Goal: Information Seeking & Learning: Learn about a topic

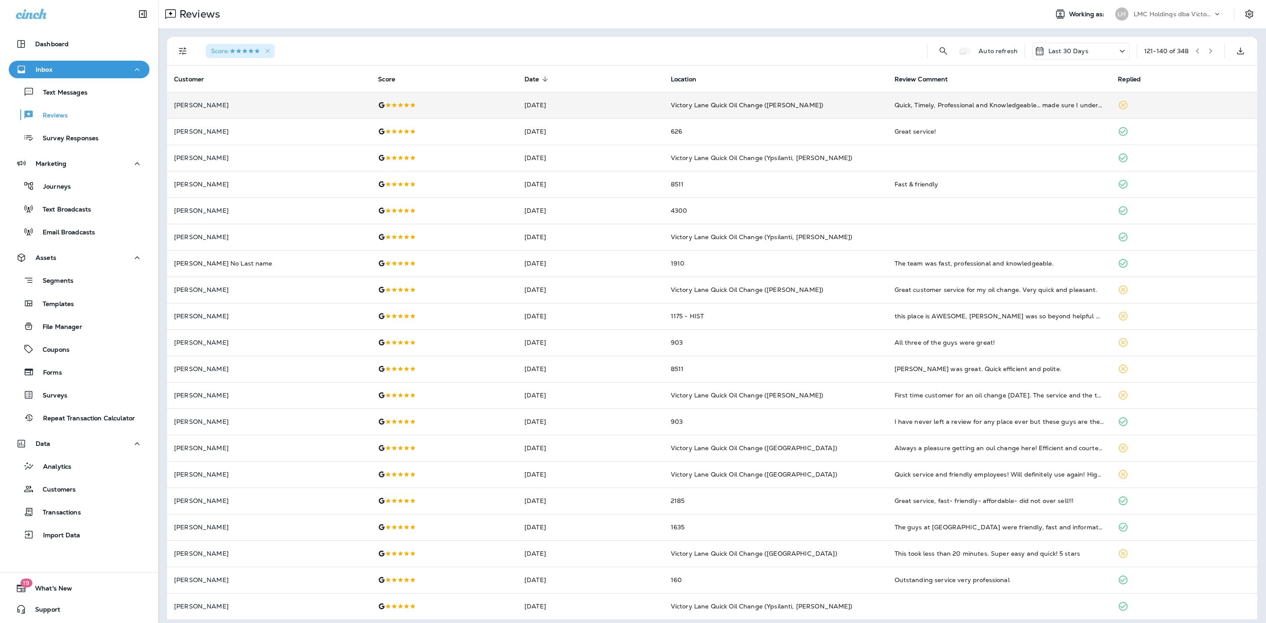
scroll to position [5, 0]
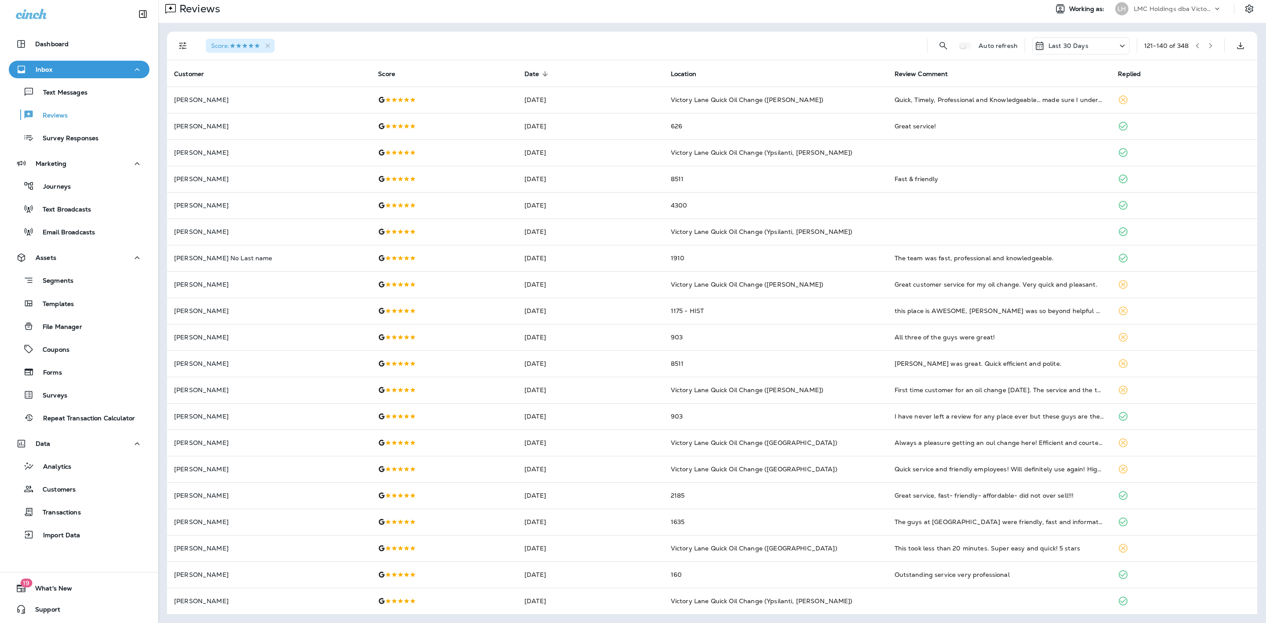
click at [1078, 45] on div "Last 30 Days" at bounding box center [1081, 45] width 98 height 17
click at [1047, 89] on div "All" at bounding box center [1068, 86] width 137 height 21
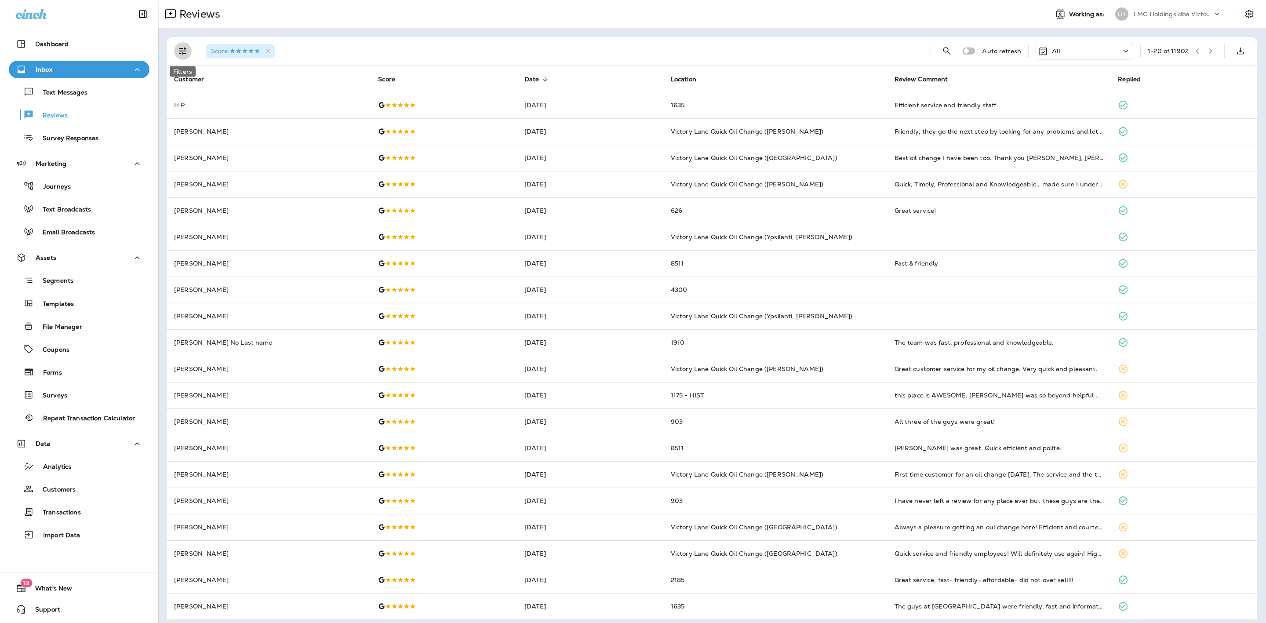
click at [180, 51] on icon "Filters" at bounding box center [183, 51] width 11 height 11
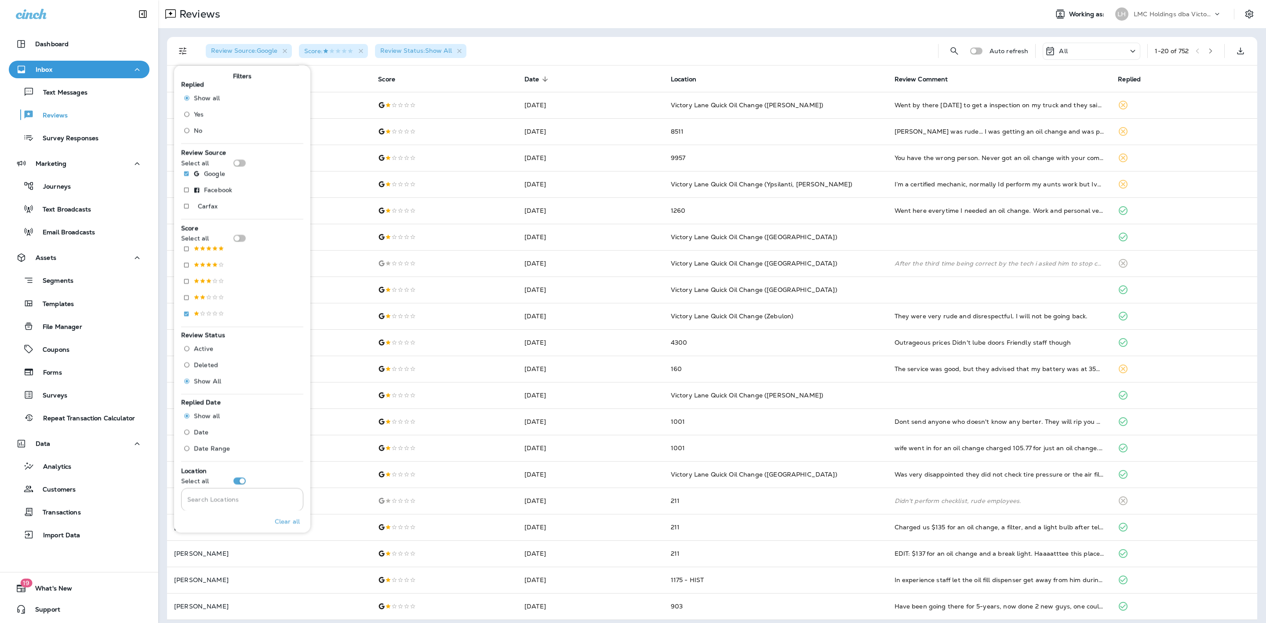
drag, startPoint x: 819, startPoint y: 22, endPoint x: 796, endPoint y: 23, distance: 23.7
click at [819, 22] on div "Reviews" at bounding box center [599, 14] width 883 height 18
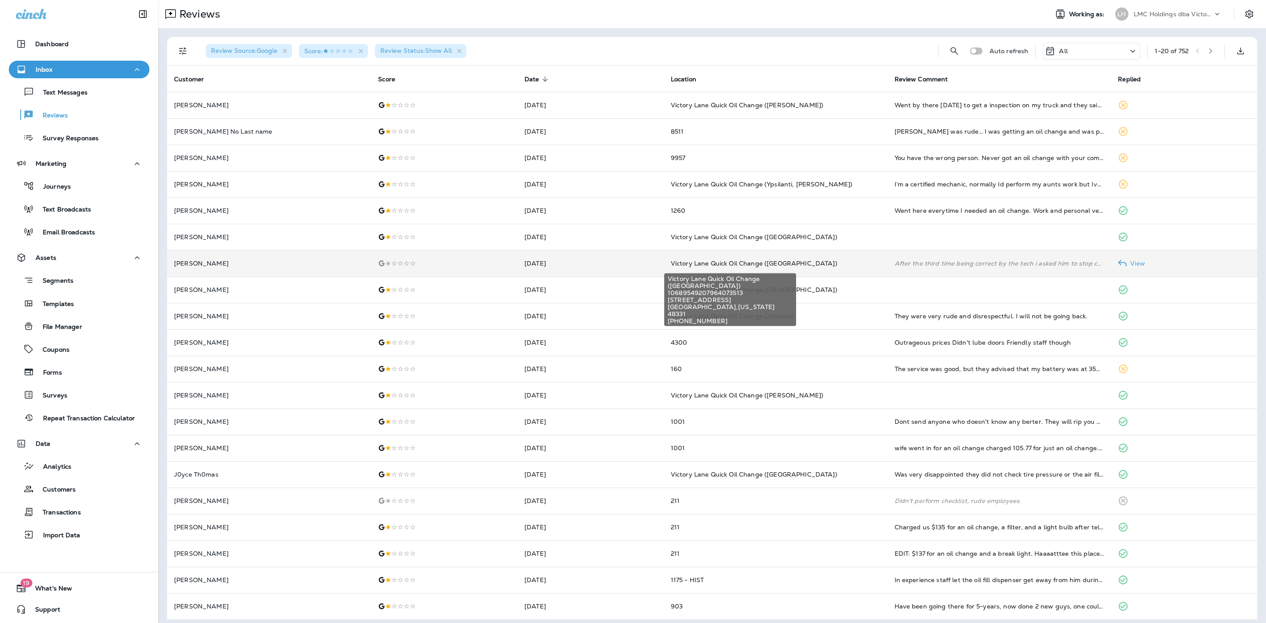
click at [792, 260] on span "Victory Lane Quick Oil Change ([GEOGRAPHIC_DATA])" at bounding box center [754, 263] width 167 height 8
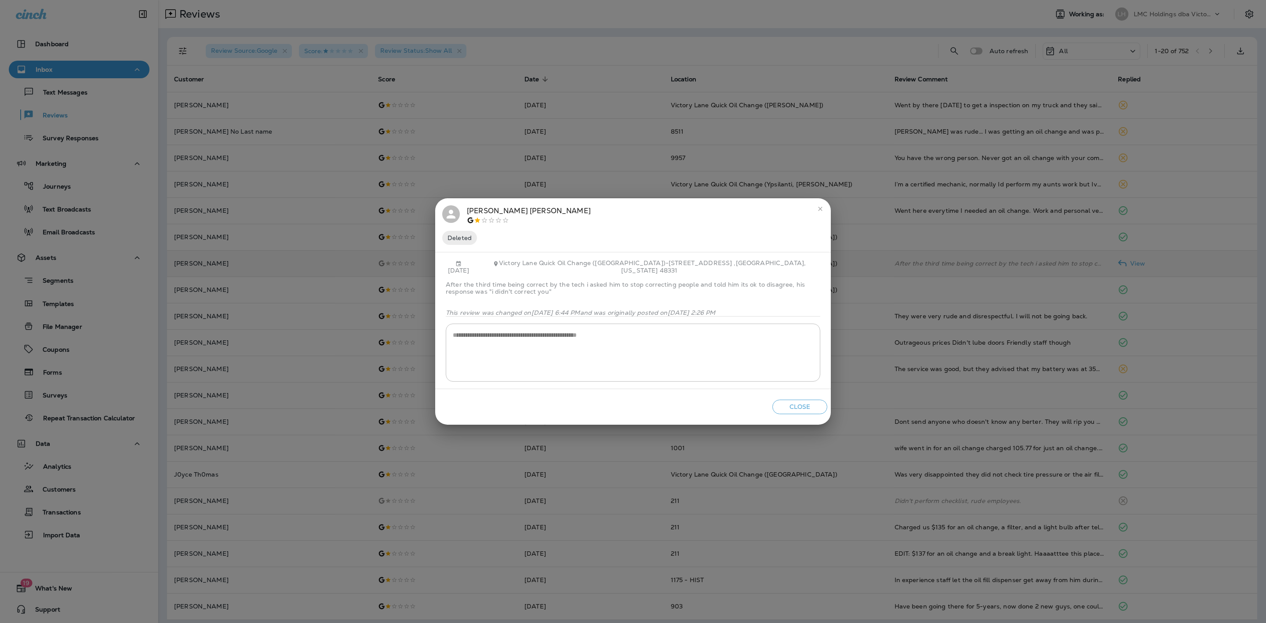
click at [818, 206] on icon "close" at bounding box center [820, 208] width 7 height 7
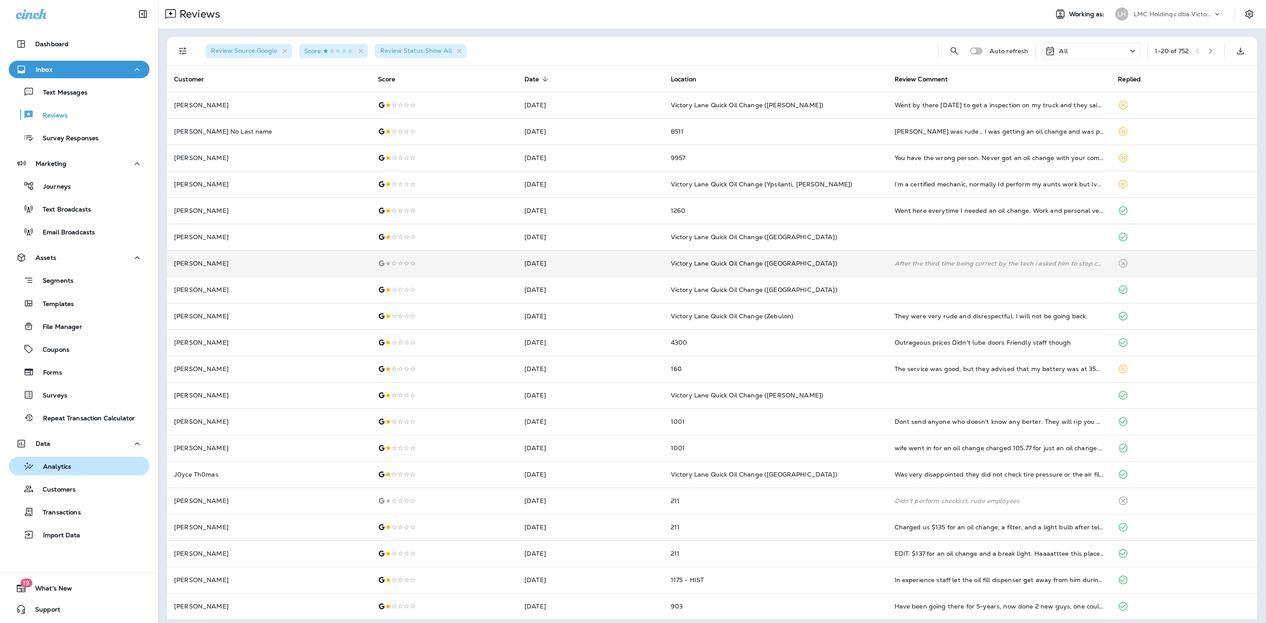
click at [58, 461] on div "Analytics" at bounding box center [41, 465] width 59 height 13
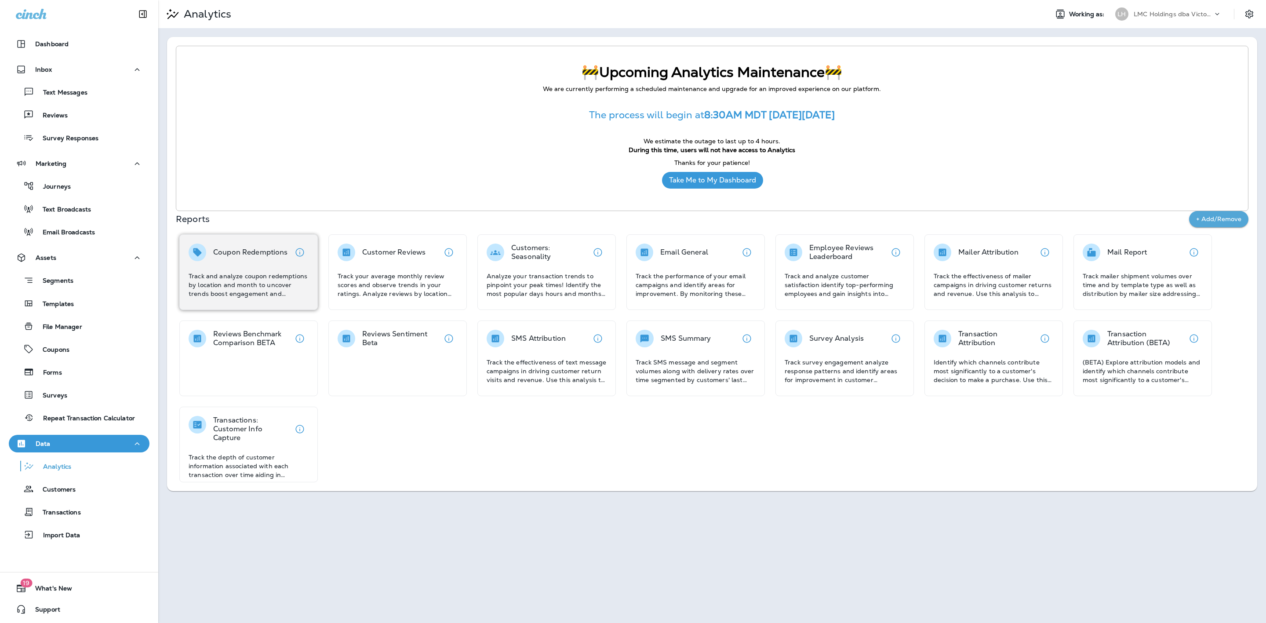
click at [221, 258] on div "Coupon Redemptions" at bounding box center [250, 253] width 75 height 18
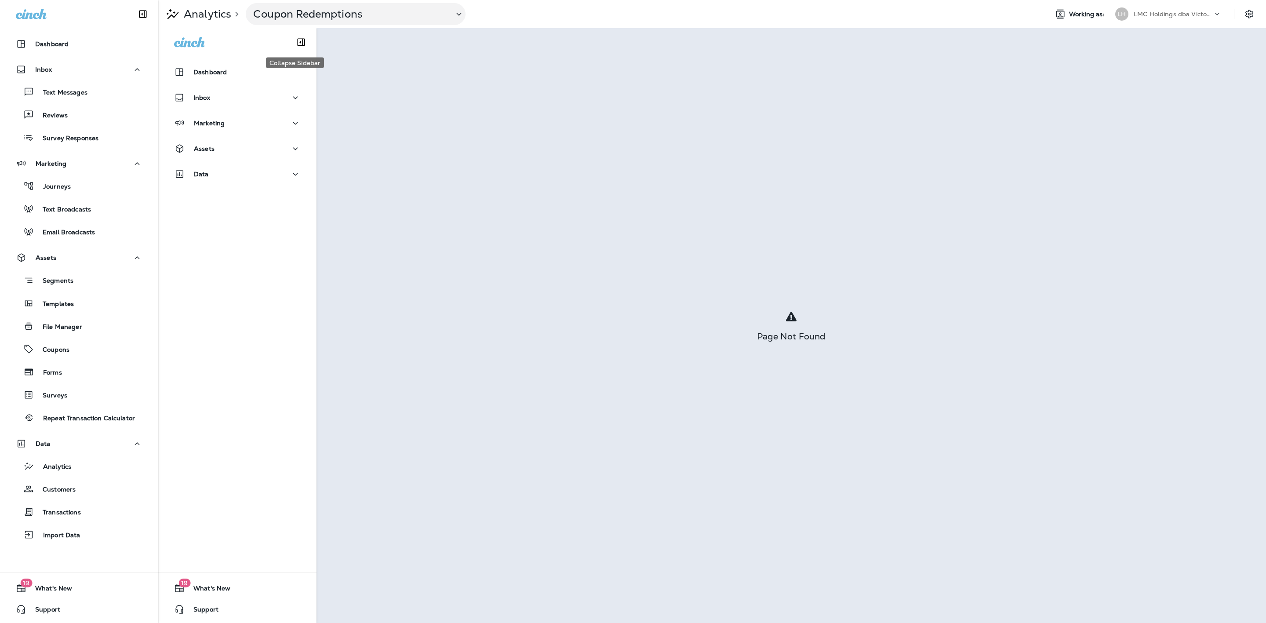
click at [298, 43] on icon "Collapse Sidebar" at bounding box center [301, 42] width 7 height 7
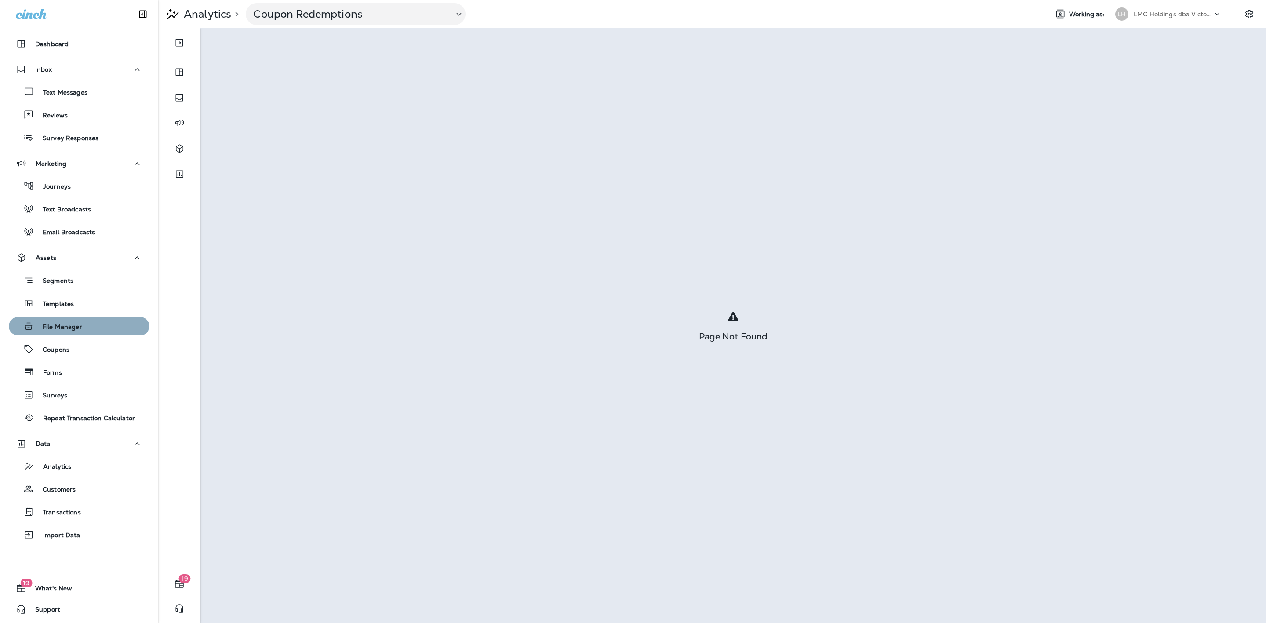
click at [78, 318] on button "File Manager" at bounding box center [79, 326] width 141 height 18
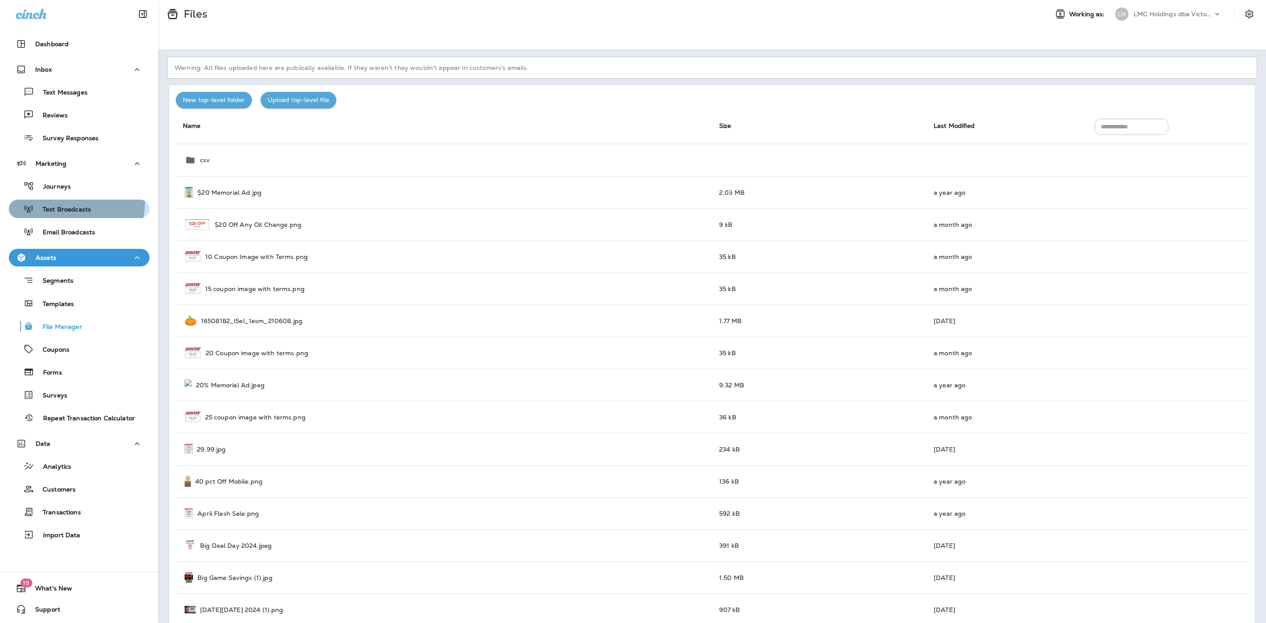
click at [71, 202] on div "Text Broadcasts" at bounding box center [51, 208] width 79 height 13
